Goal: Navigation & Orientation: Find specific page/section

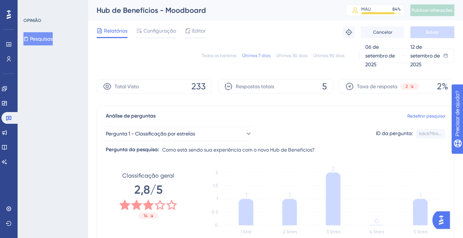
click at [197, 69] on div "Todos os horários Últimos 7 dias Últimos 30 dias Últimos 90 dias [DATE] [DATE] …" at bounding box center [276, 231] width 358 height 375
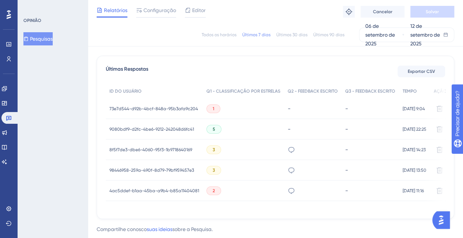
scroll to position [219, 0]
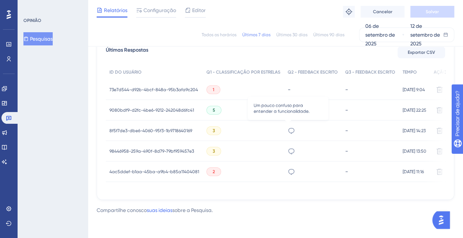
click at [288, 131] on icon at bounding box center [291, 131] width 6 height 6
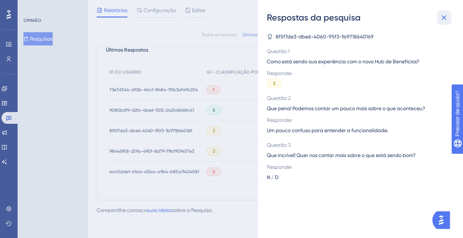
click at [443, 23] on button at bounding box center [444, 17] width 15 height 15
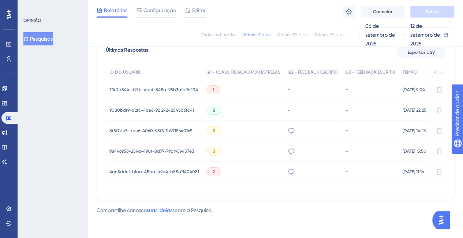
click at [284, 169] on div "confuso" at bounding box center [312, 171] width 57 height 20
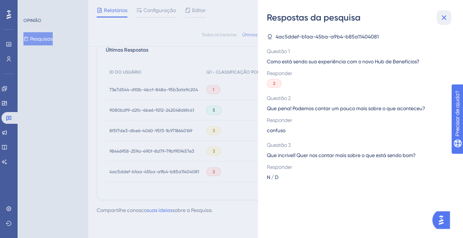
click at [444, 22] on button at bounding box center [444, 17] width 15 height 15
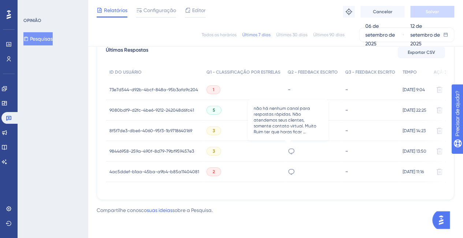
click at [288, 148] on icon at bounding box center [291, 150] width 7 height 7
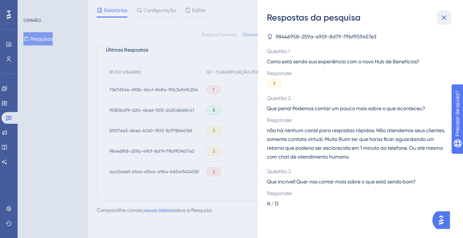
click at [450, 19] on button at bounding box center [444, 17] width 15 height 15
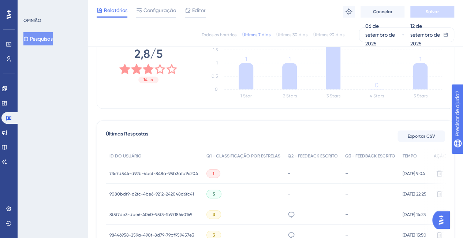
scroll to position [131, 0]
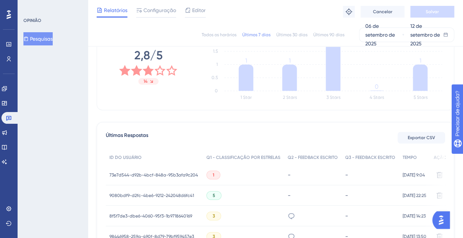
click at [293, 36] on font "Últimos 30 dias" at bounding box center [291, 34] width 31 height 5
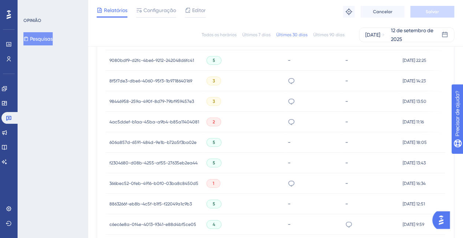
scroll to position [268, 0]
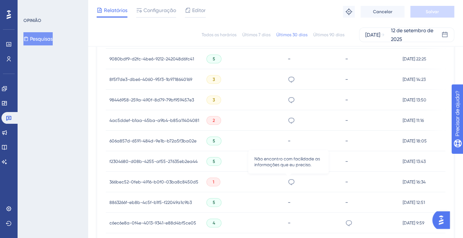
click at [289, 181] on icon at bounding box center [291, 181] width 7 height 7
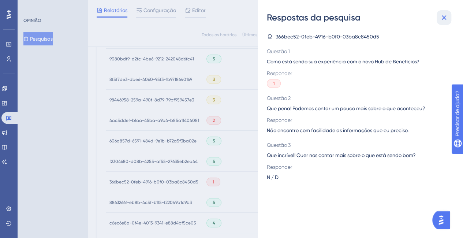
click at [443, 20] on icon at bounding box center [444, 17] width 9 height 9
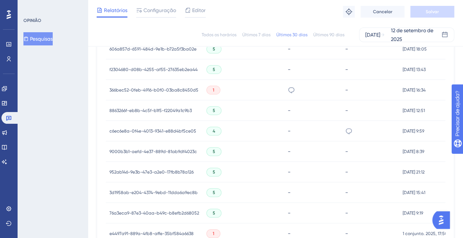
scroll to position [363, 0]
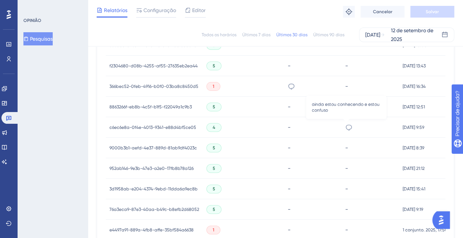
click at [348, 127] on icon at bounding box center [349, 127] width 6 height 6
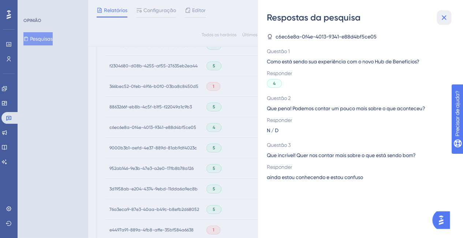
click at [440, 19] on icon at bounding box center [444, 17] width 9 height 9
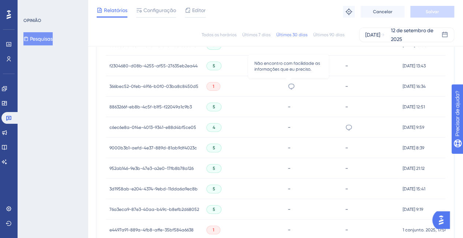
click at [288, 87] on icon at bounding box center [291, 86] width 7 height 7
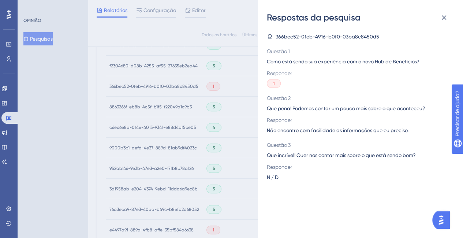
click at [451, 18] on div "Respostas da pesquisa" at bounding box center [360, 18] width 187 height 12
click at [444, 18] on icon at bounding box center [444, 17] width 5 height 5
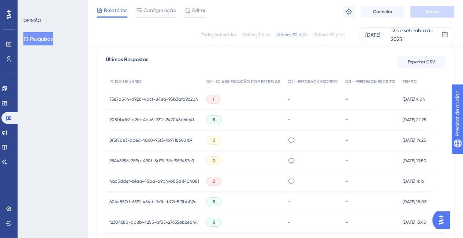
scroll to position [207, 0]
click at [330, 121] on div "-" at bounding box center [313, 119] width 50 height 7
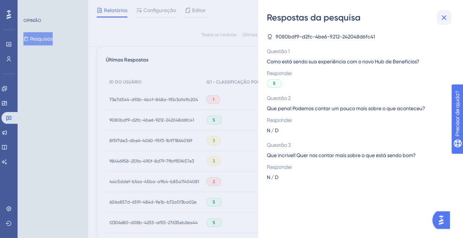
click at [446, 16] on icon at bounding box center [444, 17] width 9 height 9
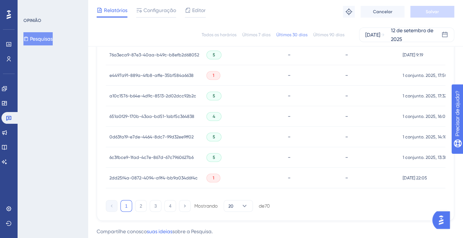
scroll to position [518, 0]
click at [142, 208] on font "2" at bounding box center [141, 205] width 3 height 5
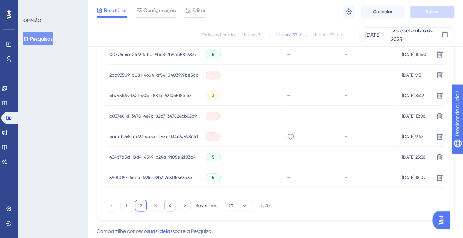
click at [169, 207] on font "4" at bounding box center [170, 205] width 3 height 5
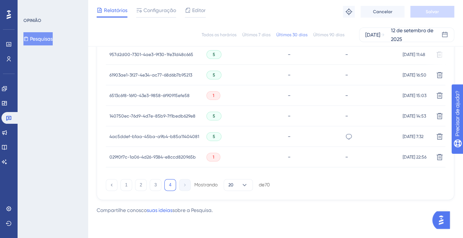
scroll to position [336, 0]
click at [241, 186] on icon at bounding box center [244, 184] width 7 height 7
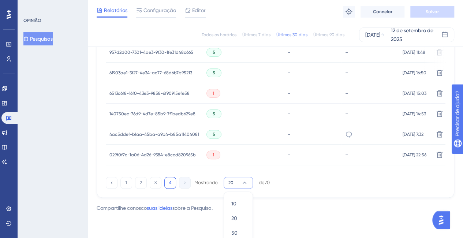
scroll to position [359, 0]
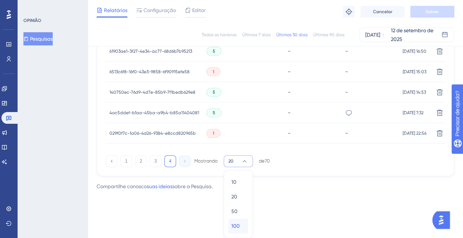
click at [237, 224] on font "100" at bounding box center [235, 226] width 8 height 6
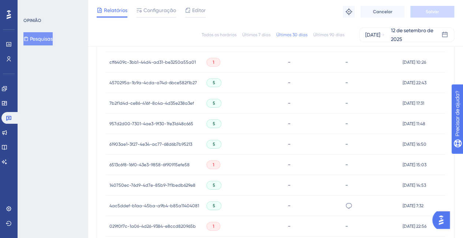
scroll to position [1551, 0]
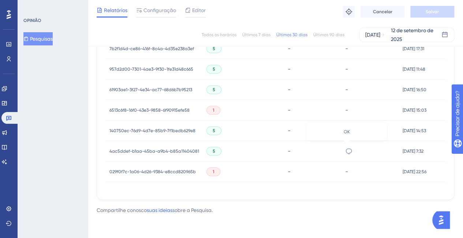
click at [345, 147] on icon at bounding box center [348, 150] width 7 height 7
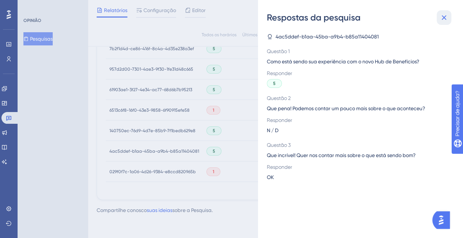
click at [446, 15] on icon at bounding box center [444, 17] width 9 height 9
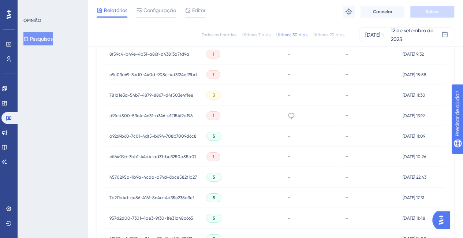
scroll to position [1399, 0]
click at [291, 120] on div "não estou localizando onde estão os ícones" at bounding box center [291, 116] width 7 height 20
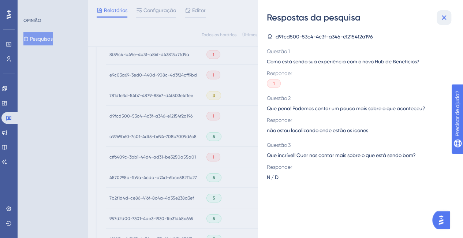
click at [445, 22] on icon at bounding box center [444, 17] width 9 height 9
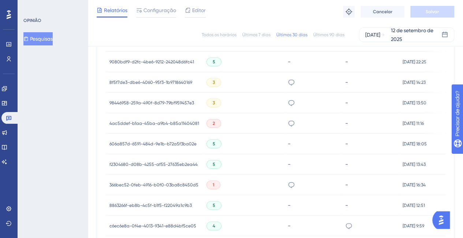
scroll to position [343, 5]
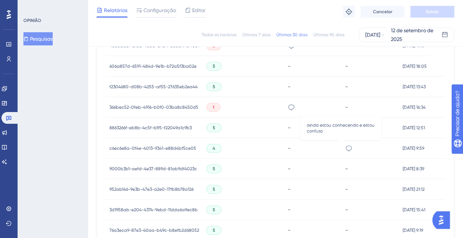
click at [345, 146] on icon at bounding box center [348, 148] width 7 height 7
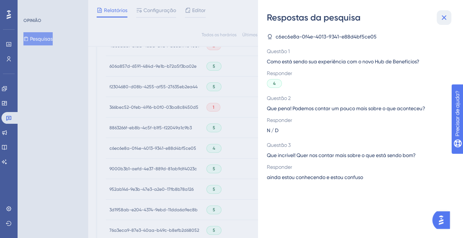
click at [445, 18] on icon at bounding box center [444, 17] width 9 height 9
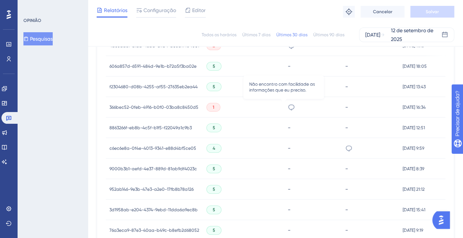
click at [288, 107] on icon at bounding box center [291, 107] width 7 height 7
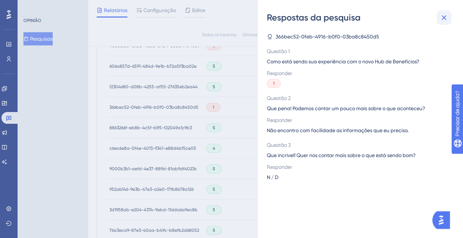
click at [444, 15] on icon at bounding box center [444, 17] width 9 height 9
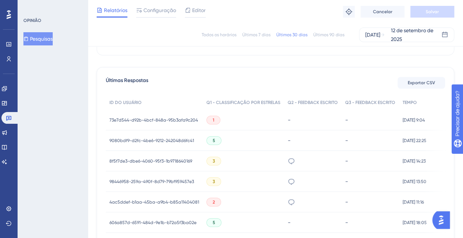
scroll to position [187, 5]
click at [126, 101] on font "ID DO USUÁRIO" at bounding box center [125, 102] width 32 height 5
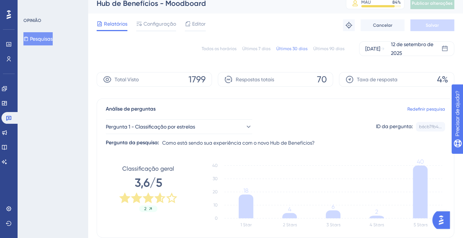
scroll to position [6, 5]
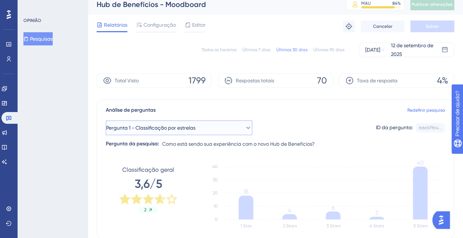
click at [154, 123] on span "Pergunta 1 - Classificação por estrelas" at bounding box center [150, 127] width 89 height 9
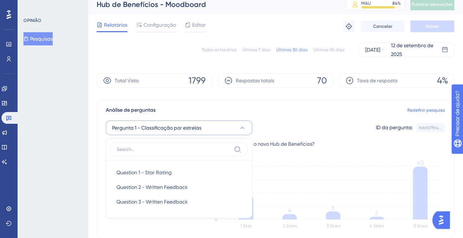
scroll to position [64, 5]
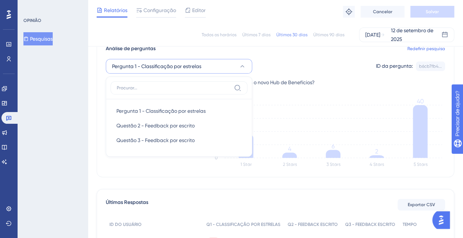
click at [175, 89] on input at bounding box center [174, 88] width 114 height 6
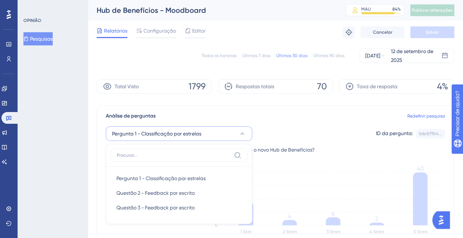
click at [174, 57] on div "Todos os horários Últimos 7 dias Últimos 30 dias Últimos 90 dias [DATE] [DATE]" at bounding box center [276, 55] width 358 height 15
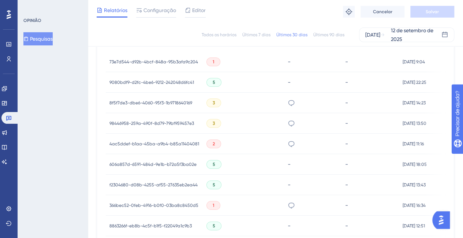
scroll to position [246, 5]
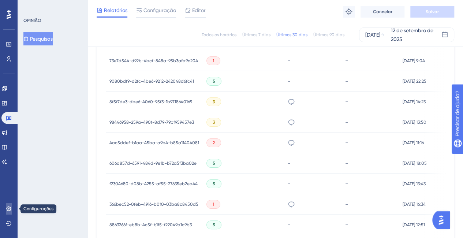
click at [8, 207] on icon at bounding box center [9, 209] width 6 height 6
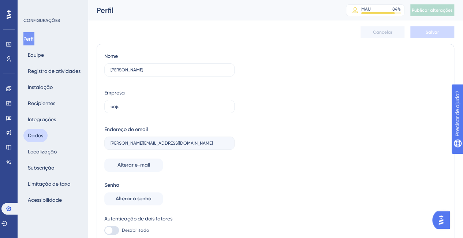
click at [39, 137] on font "Dados" at bounding box center [35, 135] width 15 height 6
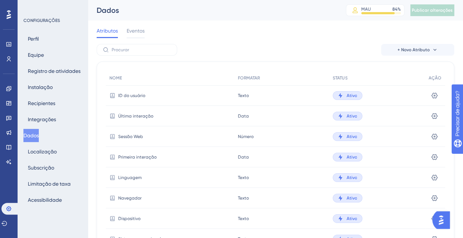
scroll to position [0, 5]
click at [431, 97] on icon at bounding box center [434, 95] width 6 height 6
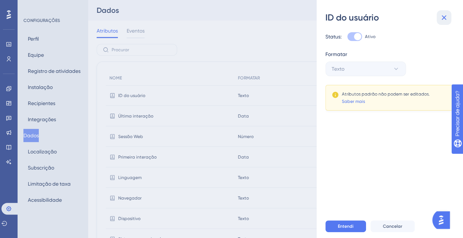
click at [445, 17] on icon at bounding box center [444, 17] width 9 height 9
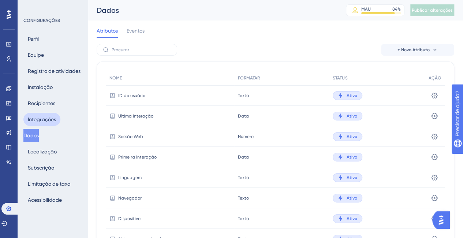
click at [45, 121] on font "Integrações" at bounding box center [42, 119] width 28 height 6
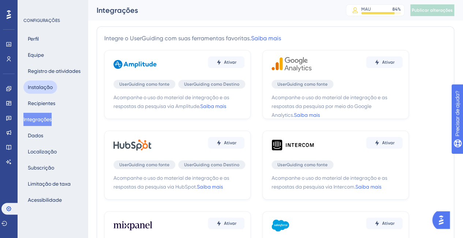
click at [51, 85] on font "Instalação" at bounding box center [40, 87] width 25 height 6
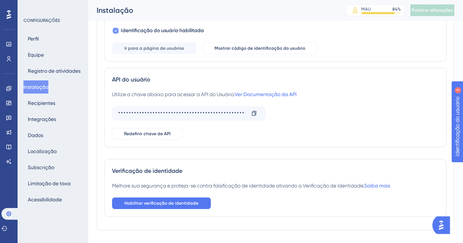
scroll to position [141, 0]
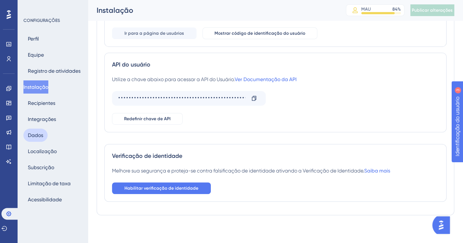
click at [40, 137] on font "Dados" at bounding box center [35, 135] width 15 height 6
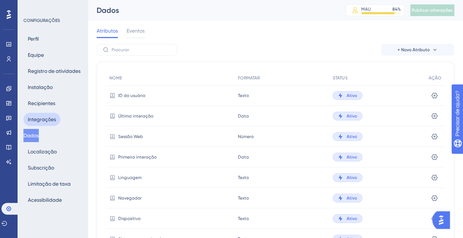
click at [44, 118] on font "Integrações" at bounding box center [42, 119] width 28 height 6
